Goal: Information Seeking & Learning: Learn about a topic

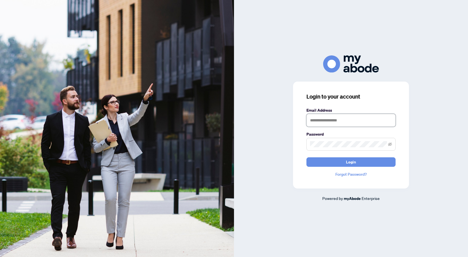
click at [339, 122] on input "text" at bounding box center [351, 120] width 89 height 13
type input "**********"
click at [307, 157] on button "Login" at bounding box center [351, 161] width 89 height 9
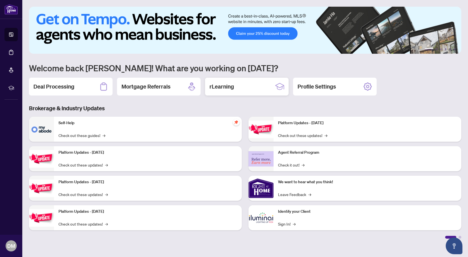
click at [229, 87] on h2 "rLearning" at bounding box center [222, 87] width 25 height 8
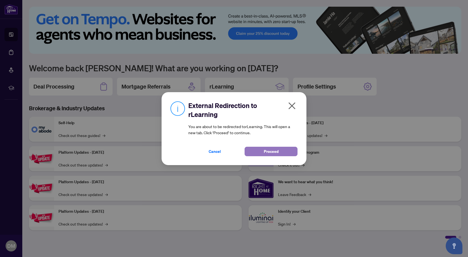
click at [270, 150] on span "Proceed" at bounding box center [271, 151] width 15 height 9
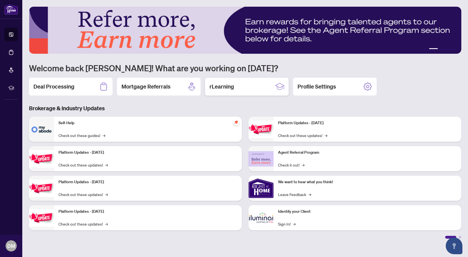
click at [218, 89] on h2 "rLearning" at bounding box center [222, 87] width 25 height 8
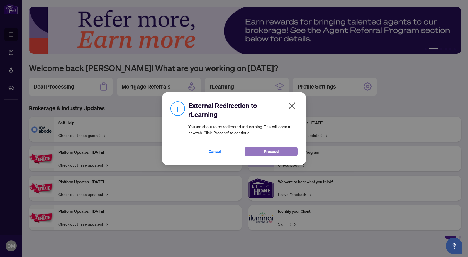
click at [274, 150] on span "Proceed" at bounding box center [271, 151] width 15 height 9
